Goal: Task Accomplishment & Management: Use online tool/utility

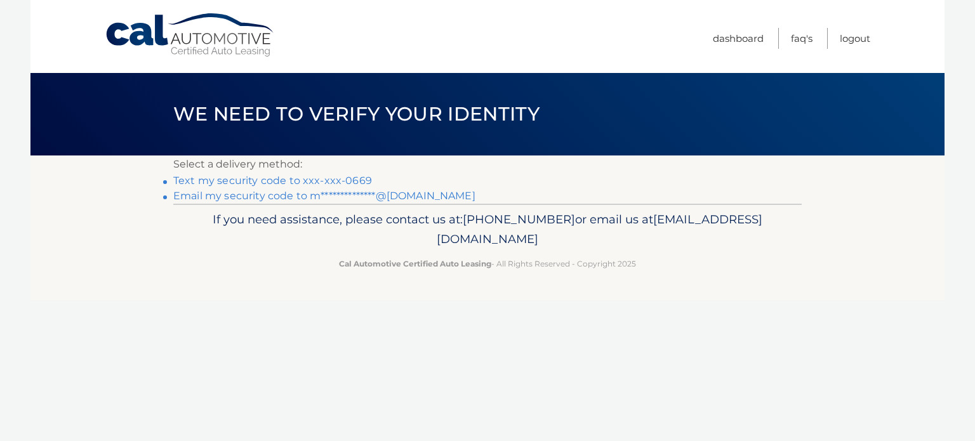
click at [340, 181] on link "Text my security code to xxx-xxx-0669" at bounding box center [272, 181] width 199 height 12
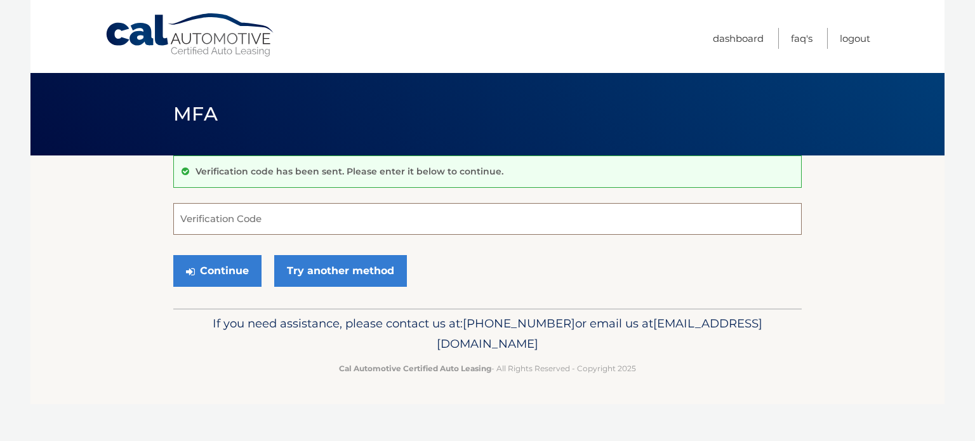
click at [310, 213] on input "Verification Code" at bounding box center [487, 219] width 628 height 32
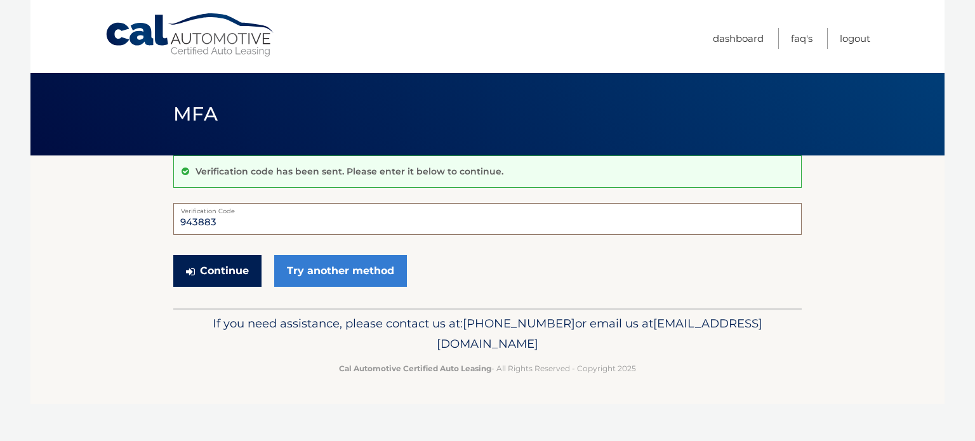
type input "943883"
click at [237, 277] on button "Continue" at bounding box center [217, 271] width 88 height 32
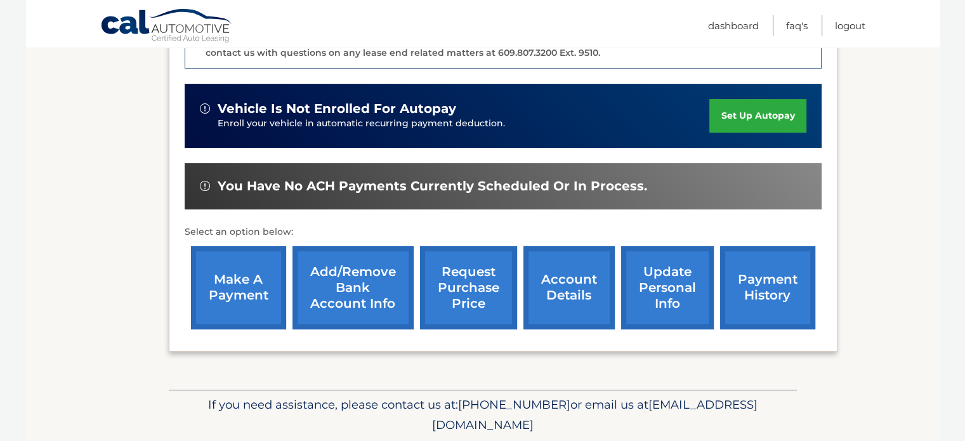
scroll to position [380, 0]
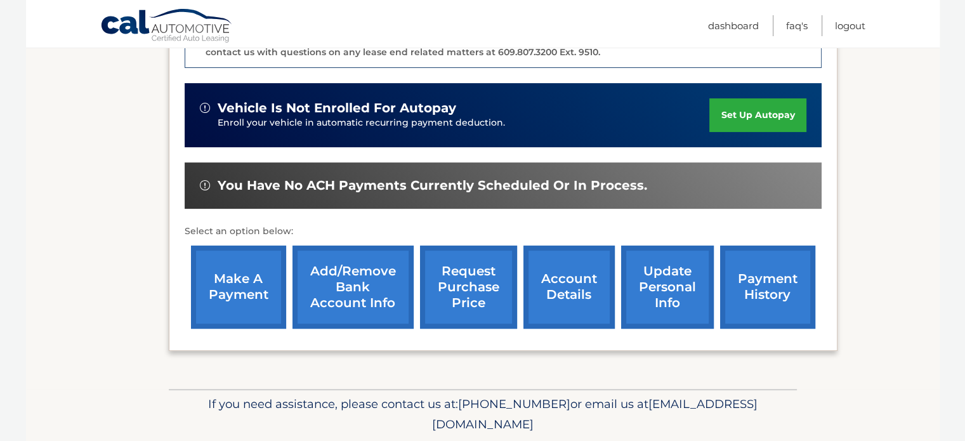
click at [250, 298] on link "make a payment" at bounding box center [238, 287] width 95 height 83
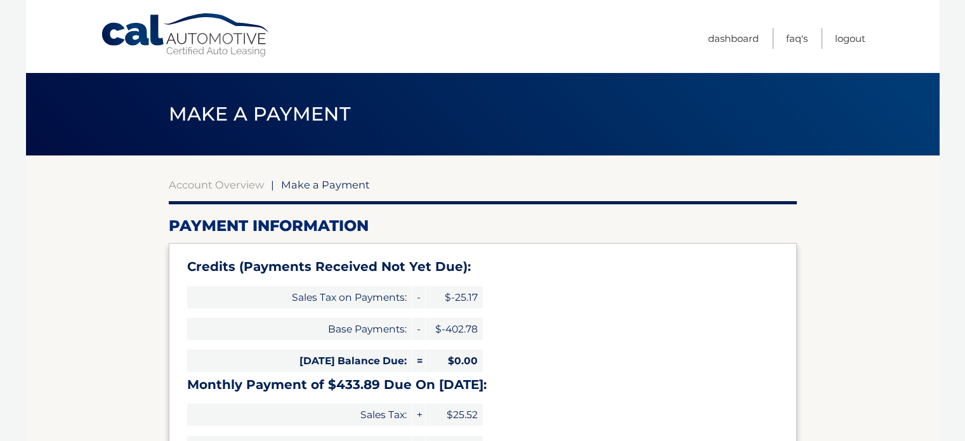
select select "NWNhYmViZmEtODBmYS00MGRhLTg2N2MtMjk5ZTM3YWViYWZi"
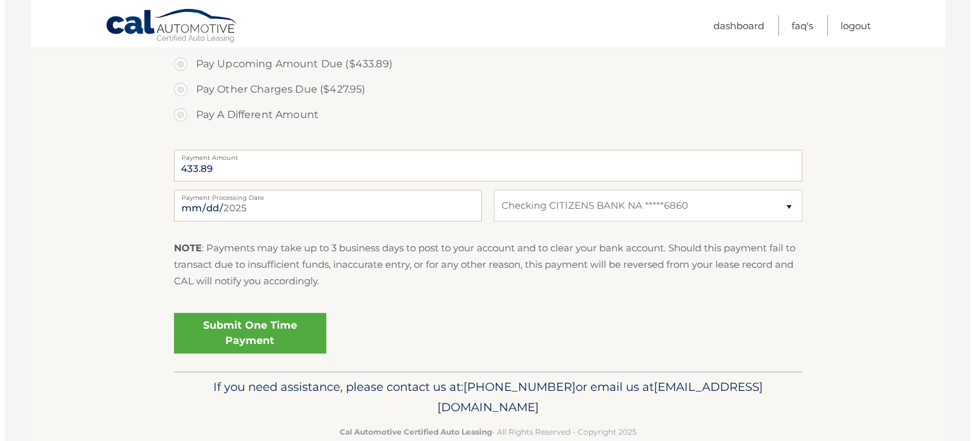
scroll to position [589, 0]
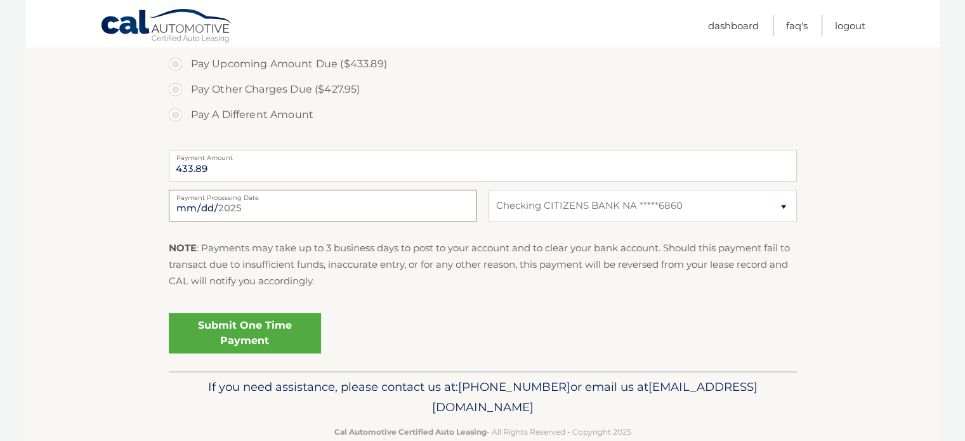
click at [234, 204] on input "2025-10-03" at bounding box center [323, 206] width 308 height 32
type input "2025-10-08"
click at [234, 338] on link "Submit One Time Payment" at bounding box center [245, 333] width 152 height 41
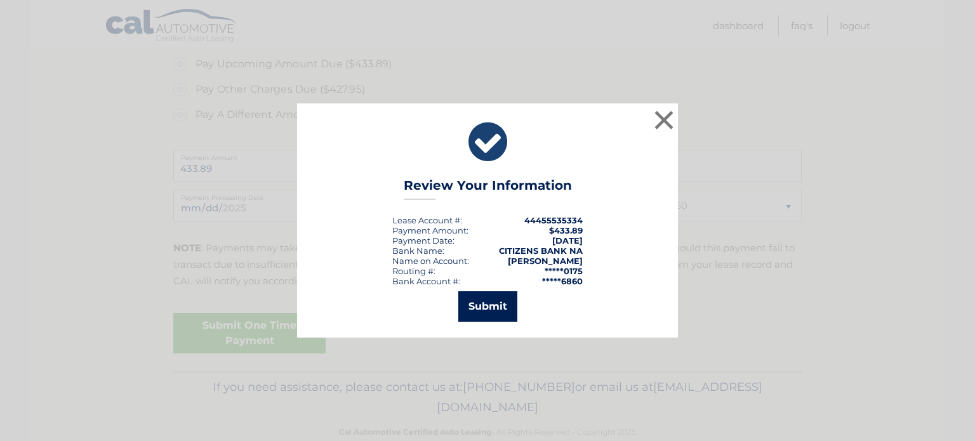
click at [489, 308] on button "Submit" at bounding box center [487, 306] width 59 height 30
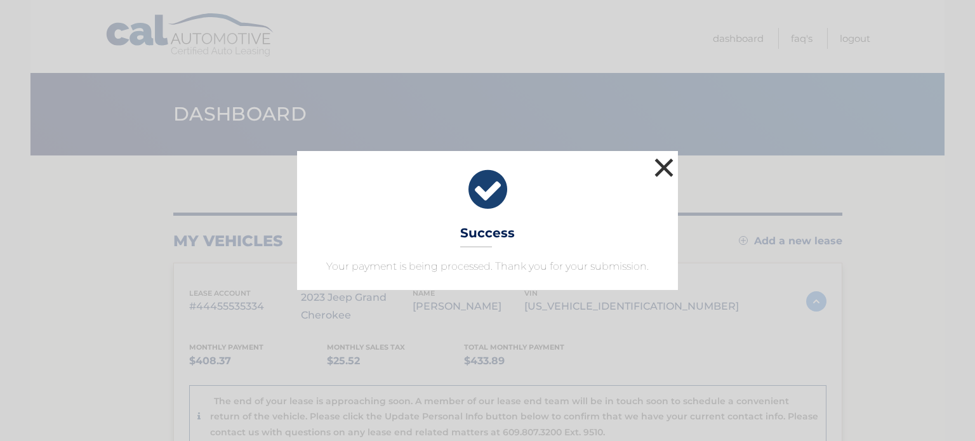
click at [663, 167] on button "×" at bounding box center [663, 167] width 25 height 25
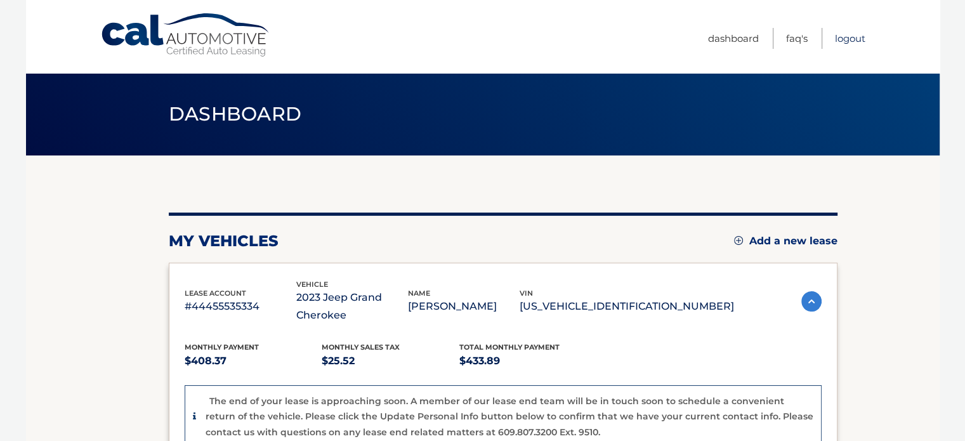
click at [844, 43] on link "Logout" at bounding box center [850, 38] width 30 height 21
